Goal: Use online tool/utility: Utilize a website feature to perform a specific function

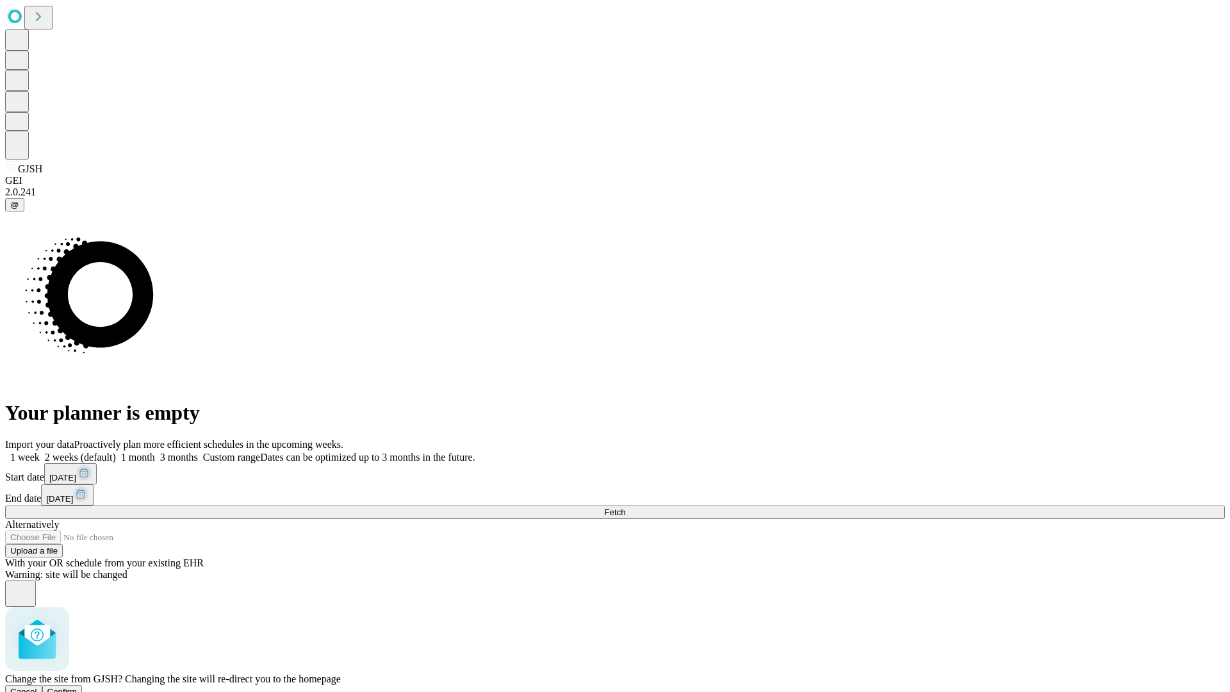
click at [78, 687] on span "Confirm" at bounding box center [62, 692] width 30 height 10
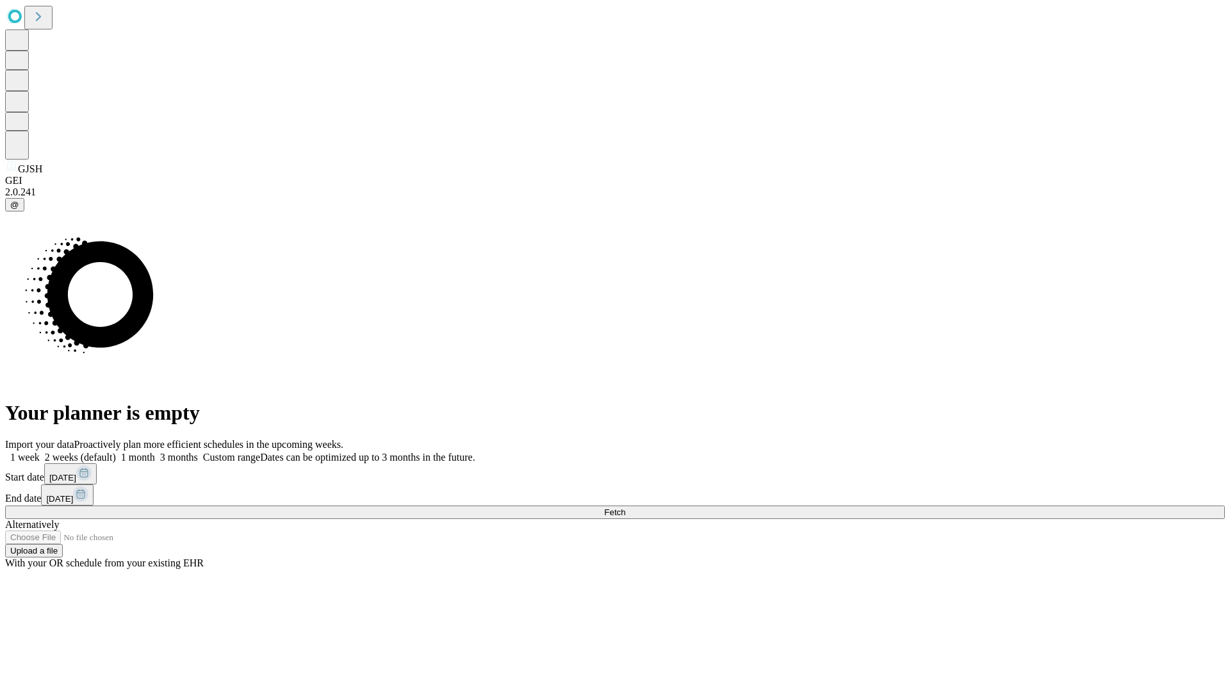
click at [155, 452] on label "1 month" at bounding box center [135, 457] width 39 height 11
click at [625, 507] on span "Fetch" at bounding box center [614, 512] width 21 height 10
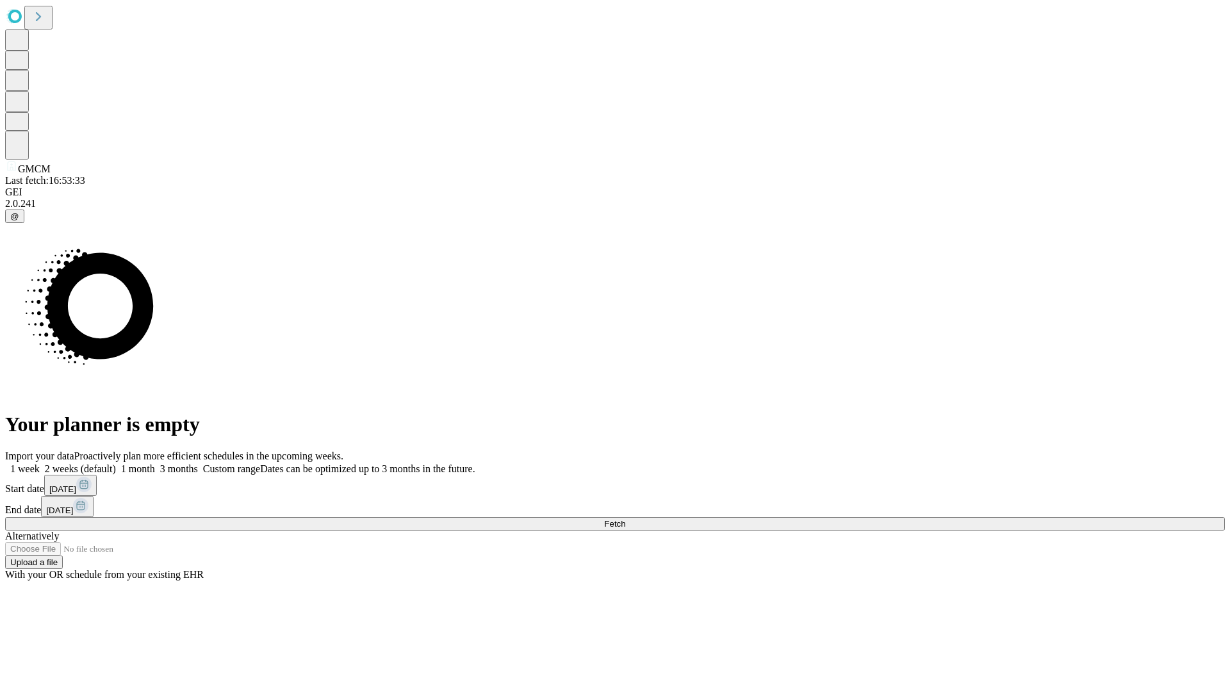
click at [155, 463] on label "1 month" at bounding box center [135, 468] width 39 height 11
click at [625, 519] on span "Fetch" at bounding box center [614, 524] width 21 height 10
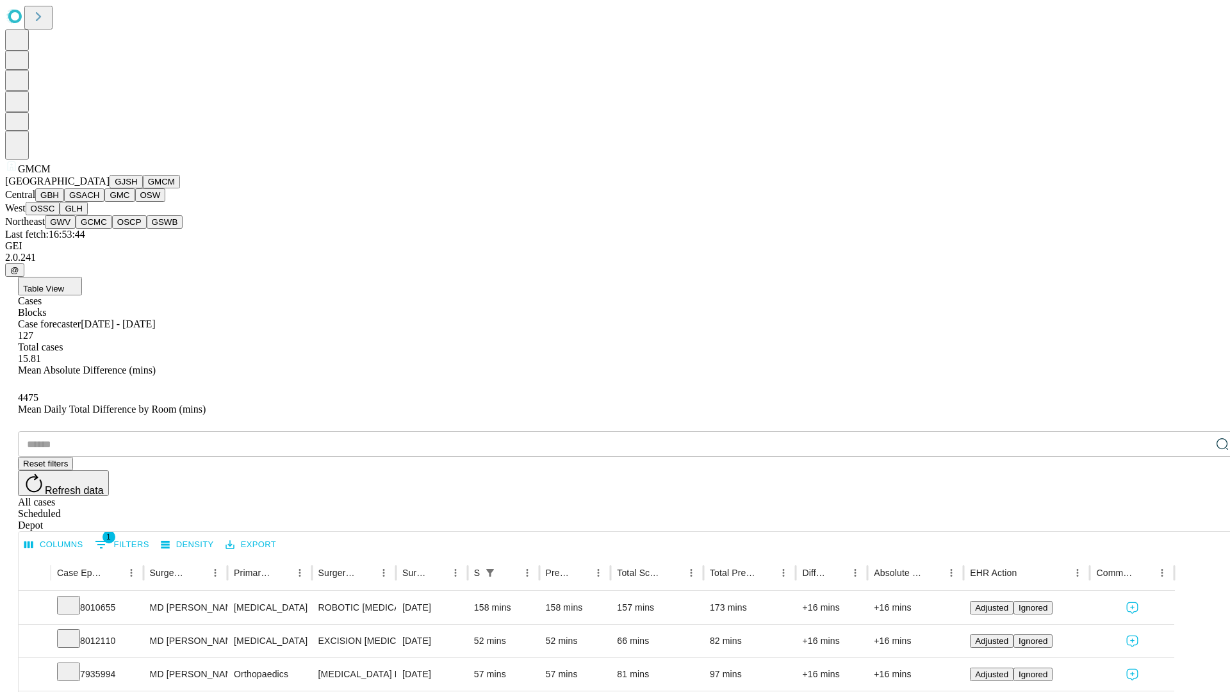
click at [64, 202] on button "GBH" at bounding box center [49, 194] width 29 height 13
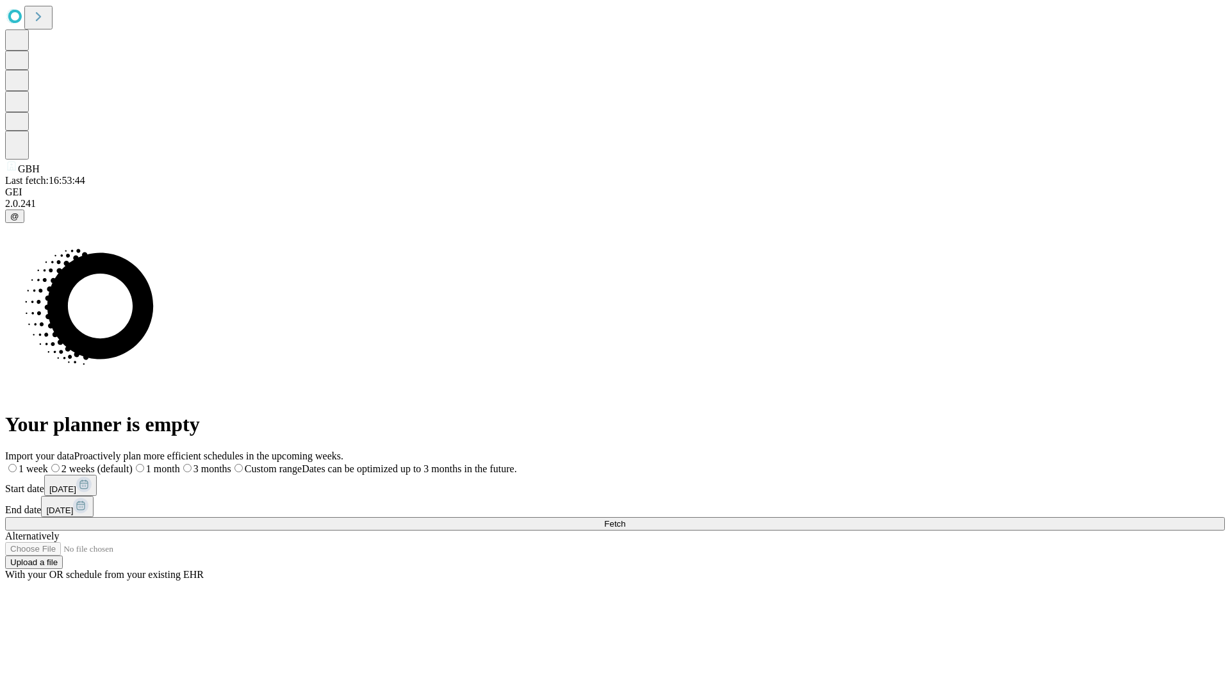
click at [625, 519] on span "Fetch" at bounding box center [614, 524] width 21 height 10
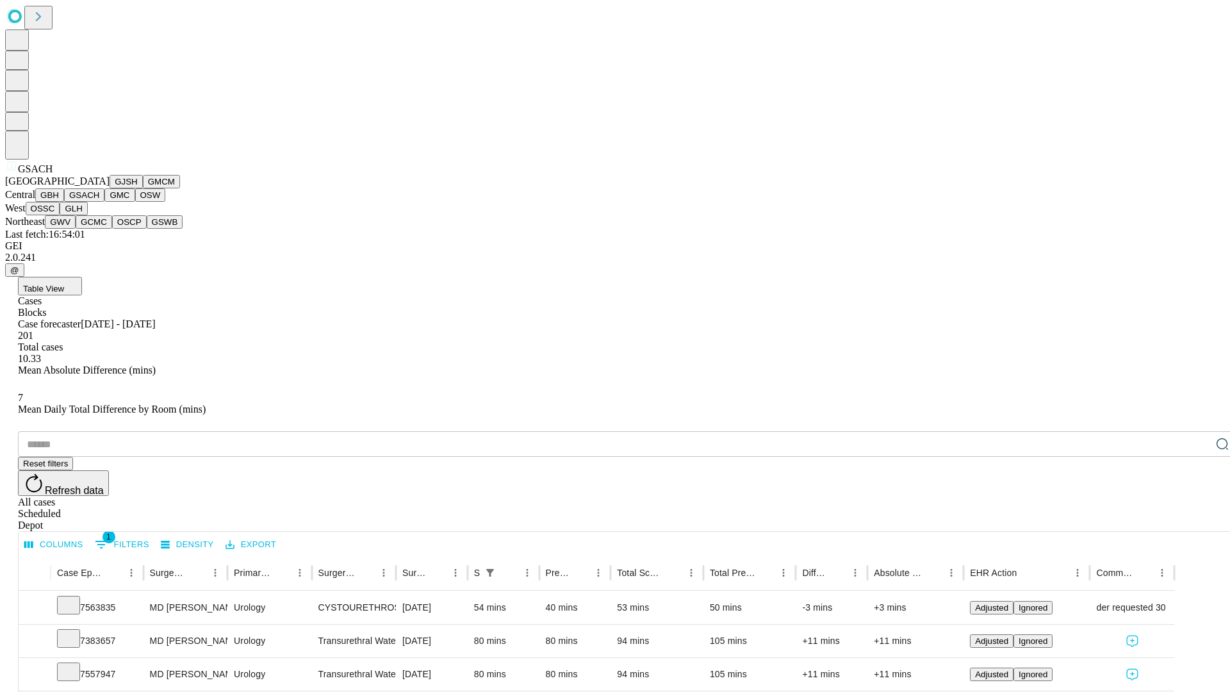
click at [104, 202] on button "GMC" at bounding box center [119, 194] width 30 height 13
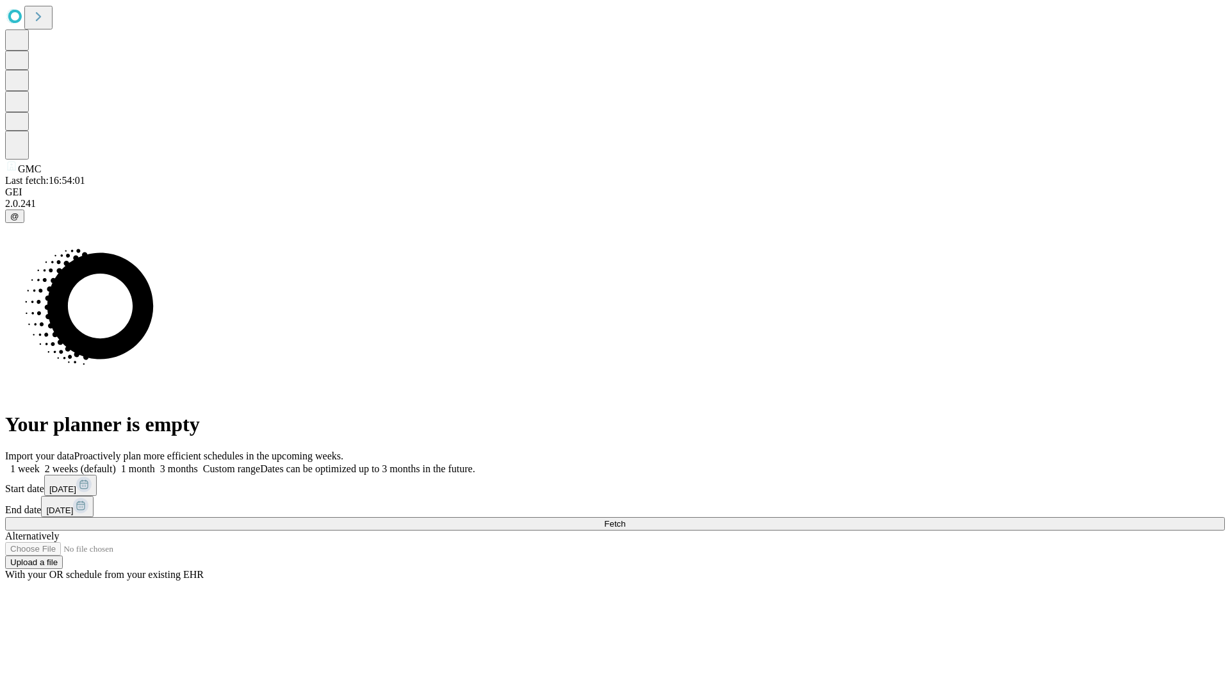
click at [155, 463] on label "1 month" at bounding box center [135, 468] width 39 height 11
click at [625, 519] on span "Fetch" at bounding box center [614, 524] width 21 height 10
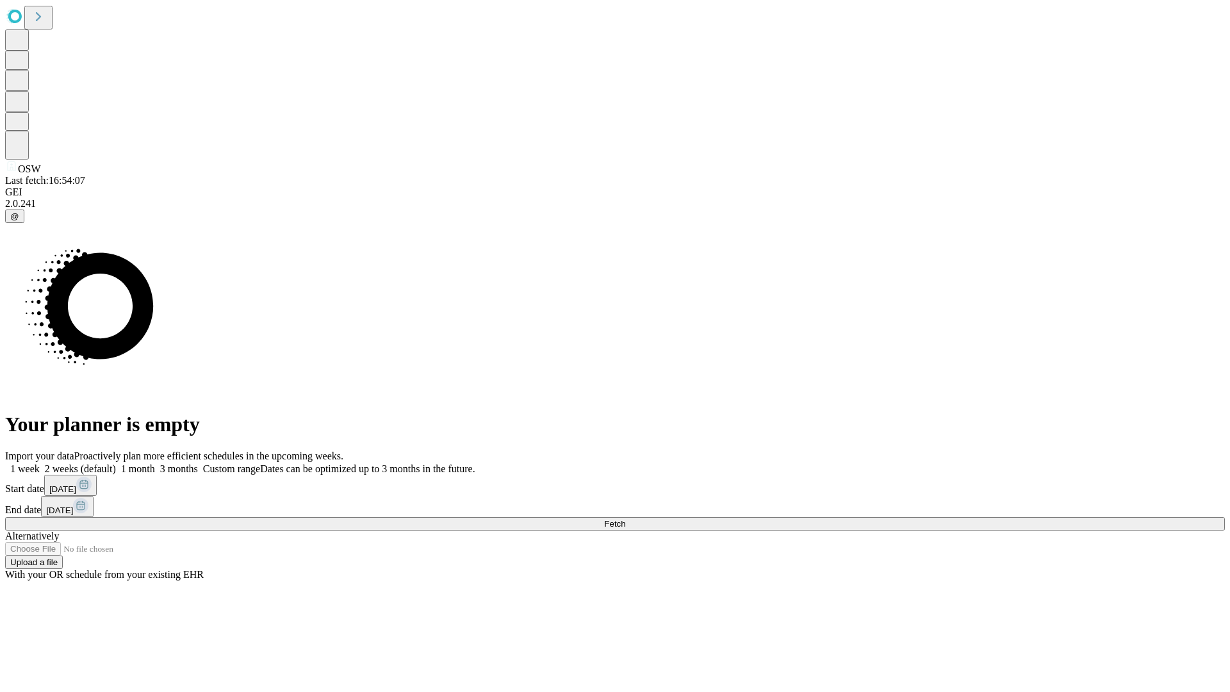
click at [155, 463] on label "1 month" at bounding box center [135, 468] width 39 height 11
click at [625, 519] on span "Fetch" at bounding box center [614, 524] width 21 height 10
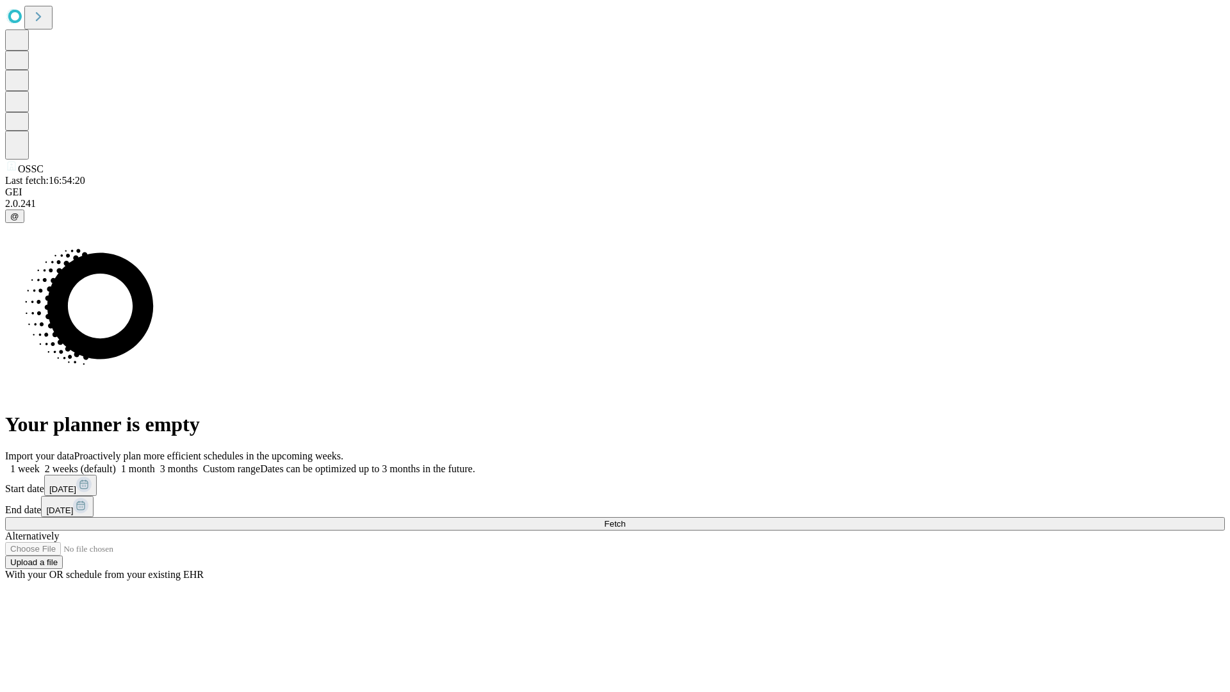
click at [625, 519] on span "Fetch" at bounding box center [614, 524] width 21 height 10
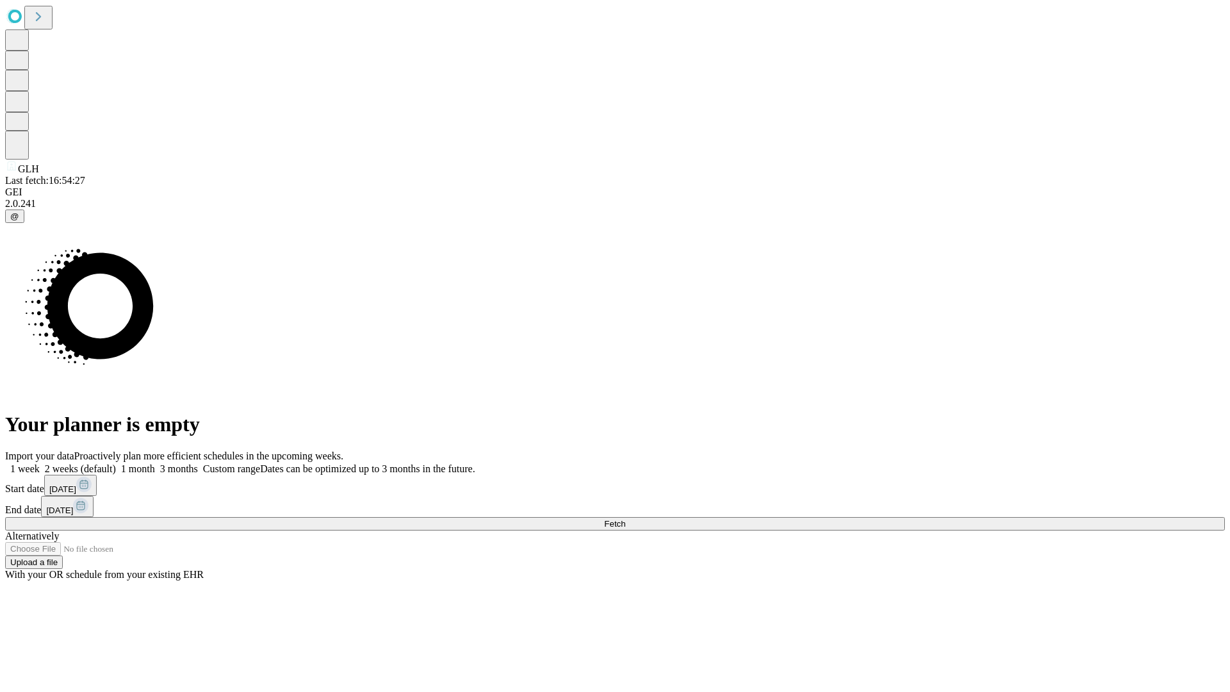
click at [155, 463] on label "1 month" at bounding box center [135, 468] width 39 height 11
click at [625, 519] on span "Fetch" at bounding box center [614, 524] width 21 height 10
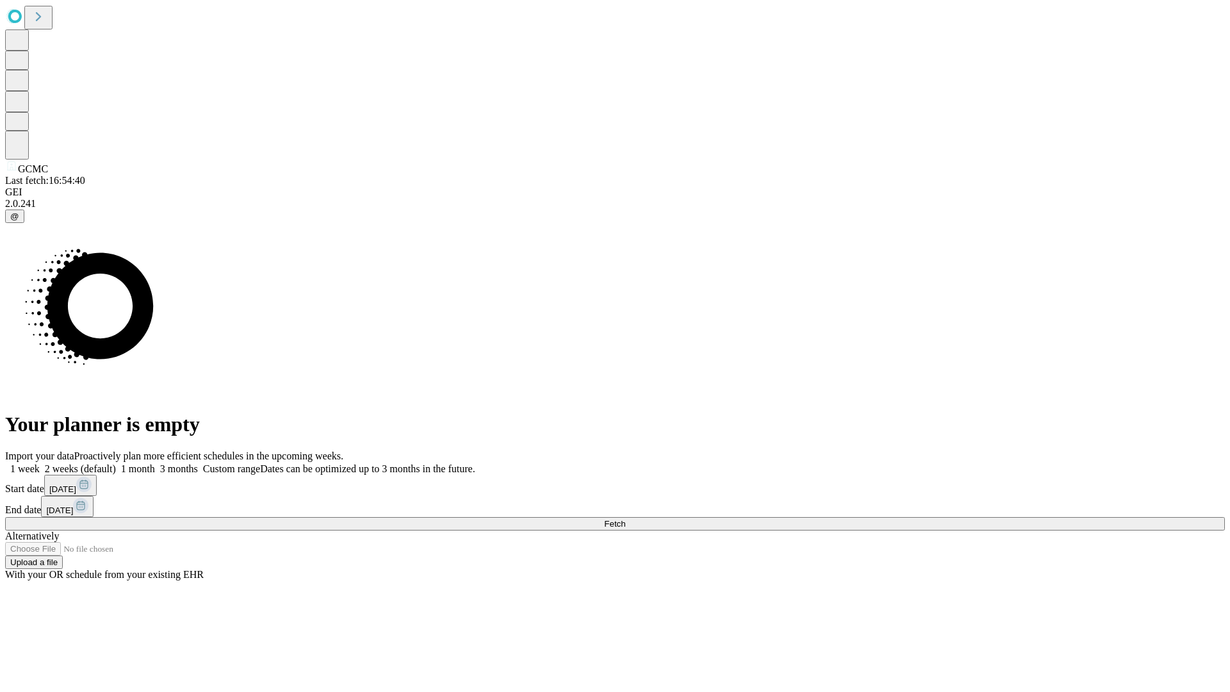
click at [155, 463] on label "1 month" at bounding box center [135, 468] width 39 height 11
click at [625, 519] on span "Fetch" at bounding box center [614, 524] width 21 height 10
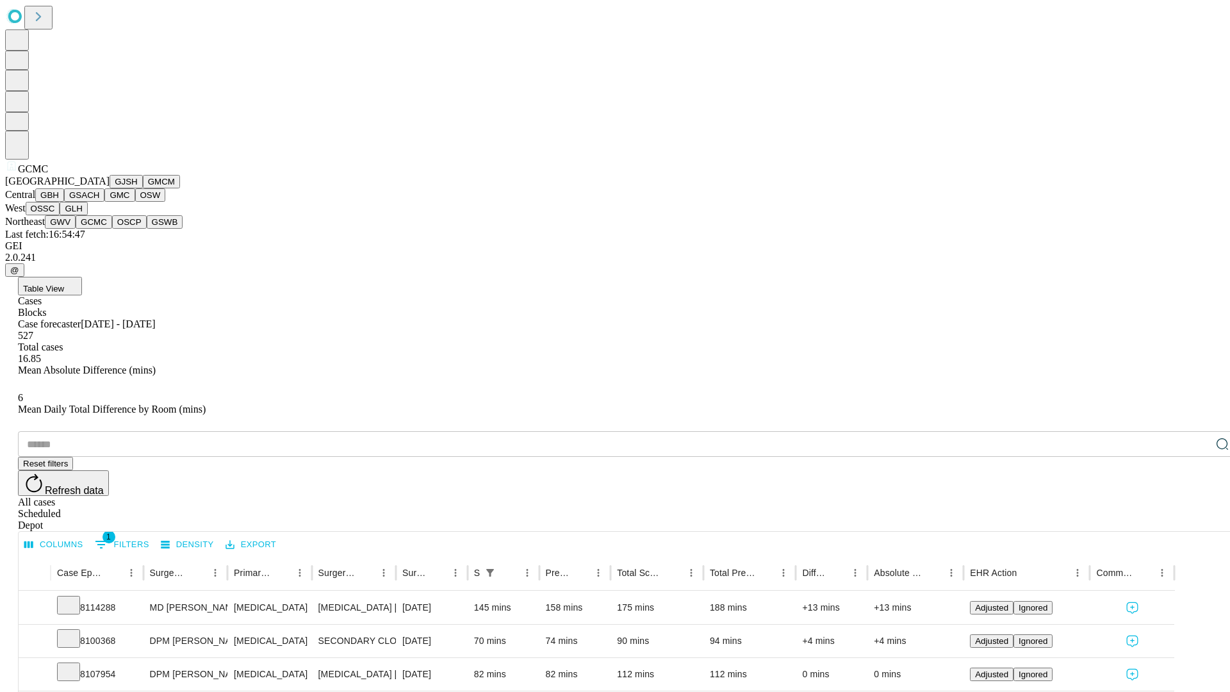
click at [112, 229] on button "OSCP" at bounding box center [129, 221] width 35 height 13
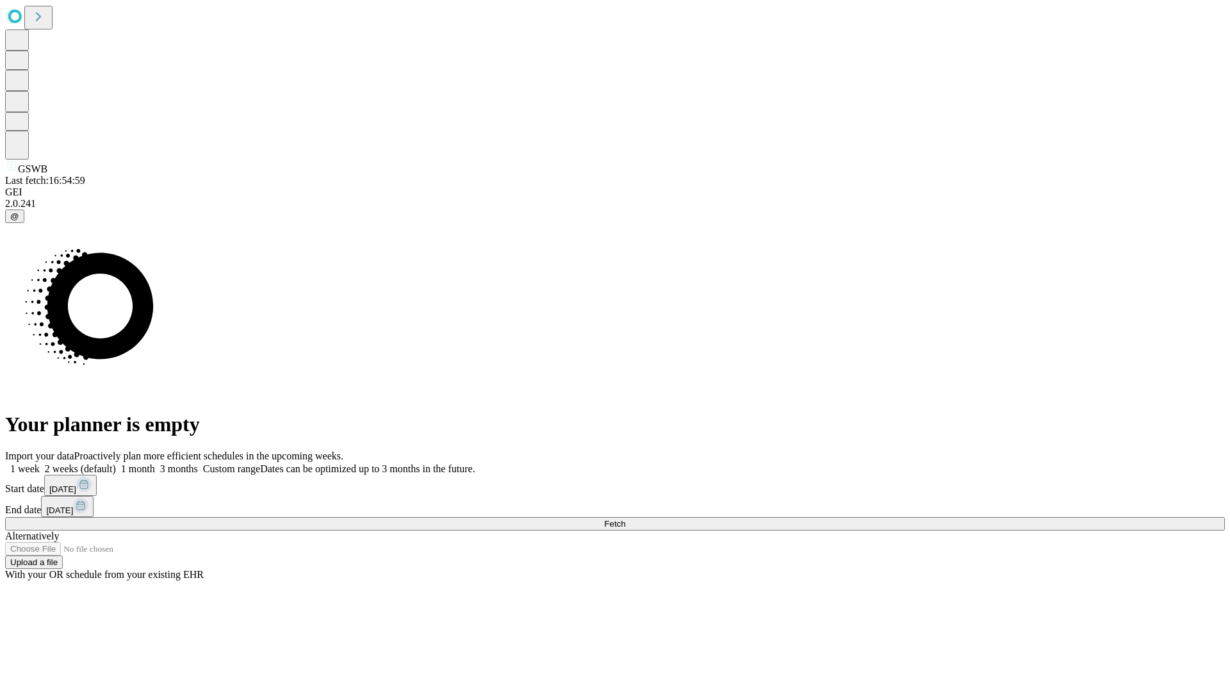
click at [155, 463] on label "1 month" at bounding box center [135, 468] width 39 height 11
click at [625, 519] on span "Fetch" at bounding box center [614, 524] width 21 height 10
